Goal: Find specific page/section: Find specific page/section

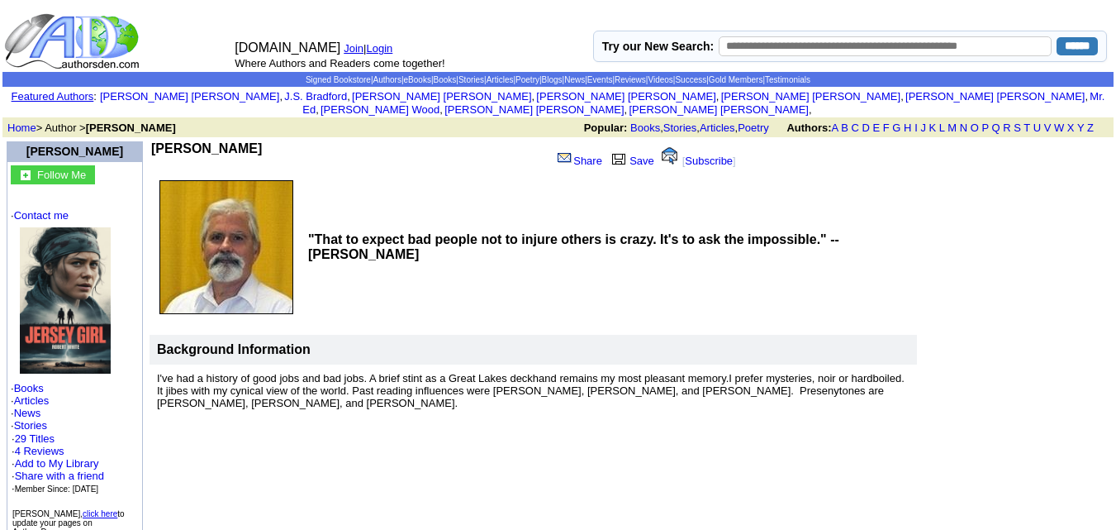
drag, startPoint x: 251, startPoint y: 129, endPoint x: 160, endPoint y: 135, distance: 91.1
click at [160, 141] on td "[PERSON_NAME]" at bounding box center [347, 156] width 393 height 31
copy b "[PERSON_NAME]"
